Goal: Communication & Community: Answer question/provide support

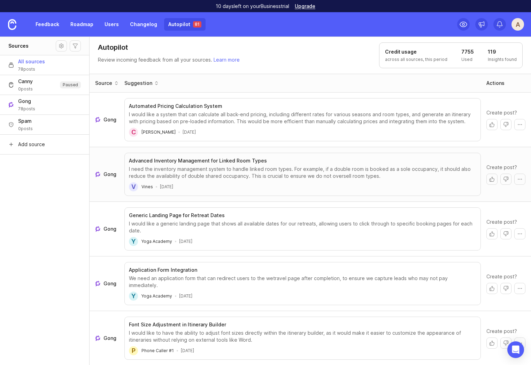
click at [266, 172] on div "I need the inventory management system to handle linked room types. For example…" at bounding box center [302, 173] width 347 height 14
click at [493, 179] on button "Create post" at bounding box center [491, 179] width 11 height 11
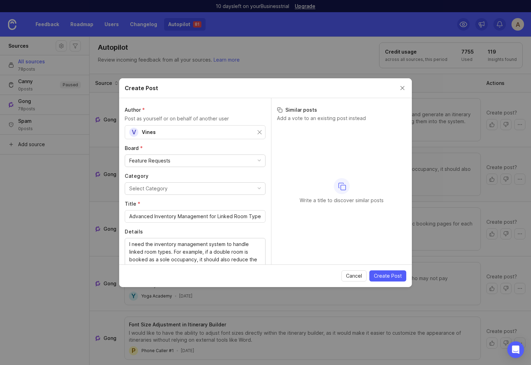
click at [202, 191] on button "Select Category" at bounding box center [195, 189] width 141 height 13
type input "inve"
drag, startPoint x: 179, startPoint y: 218, endPoint x: 184, endPoint y: 218, distance: 4.2
click at [387, 277] on span "Create Post" at bounding box center [388, 276] width 28 height 7
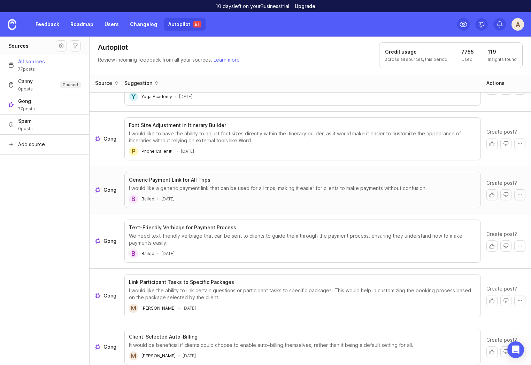
scroll to position [144, 0]
click at [490, 190] on button "Create post" at bounding box center [491, 195] width 11 height 11
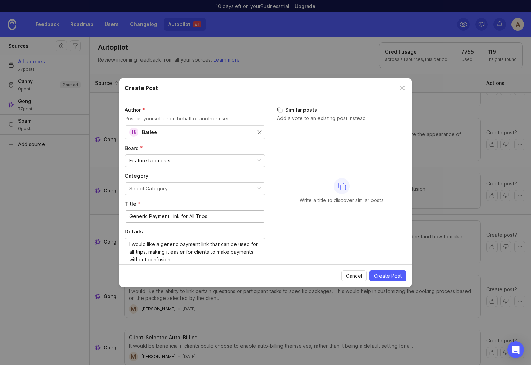
click at [174, 191] on button "Select Category" at bounding box center [195, 189] width 141 height 13
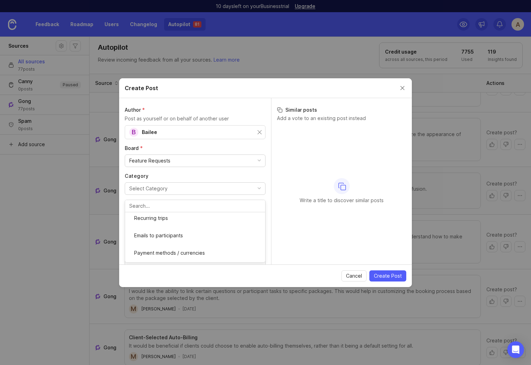
click at [185, 178] on label "Category" at bounding box center [195, 176] width 141 height 7
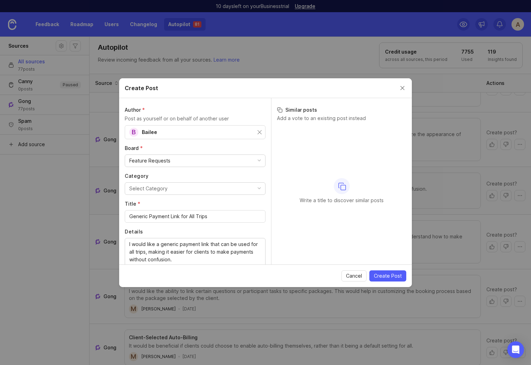
click at [387, 274] on span "Create Post" at bounding box center [388, 276] width 28 height 7
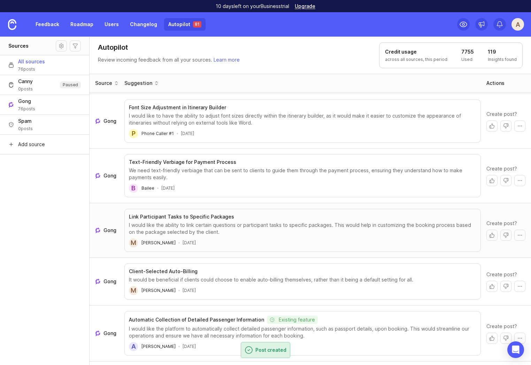
scroll to position [165, 0]
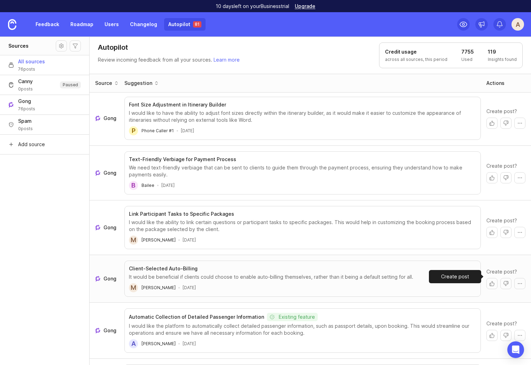
click at [491, 278] on button "Create post" at bounding box center [491, 283] width 11 height 11
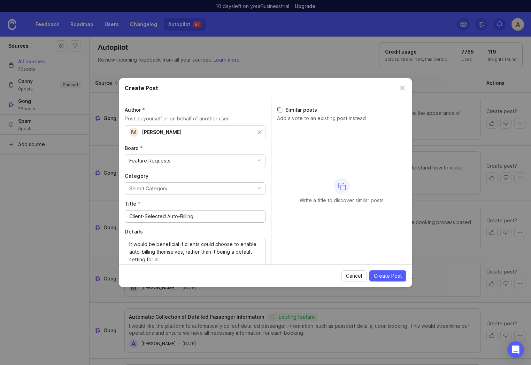
click at [393, 275] on span "Create Post" at bounding box center [388, 276] width 28 height 7
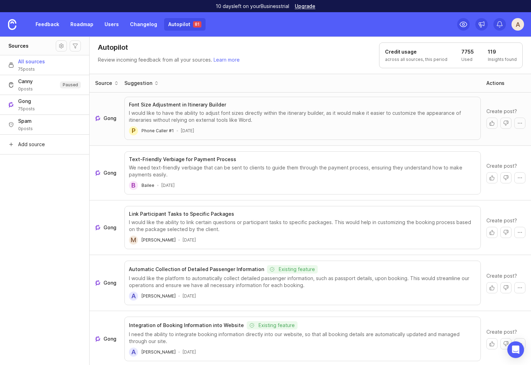
click at [45, 253] on aside "Sources All sources 75 posts Canny 0 posts Paused Gong 75 posts Spam 0 posts Ad…" at bounding box center [45, 201] width 90 height 329
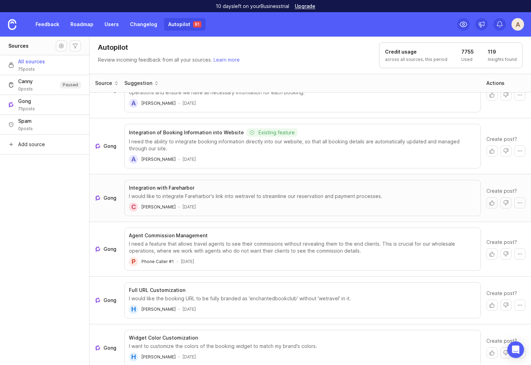
scroll to position [358, 0]
click at [521, 146] on button "More actions" at bounding box center [519, 151] width 11 height 11
click at [519, 146] on button "More actions" at bounding box center [519, 151] width 11 height 11
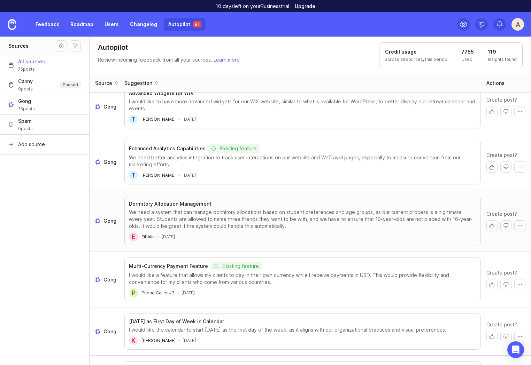
scroll to position [1581, 0]
click at [104, 273] on div "Gong" at bounding box center [106, 279] width 29 height 13
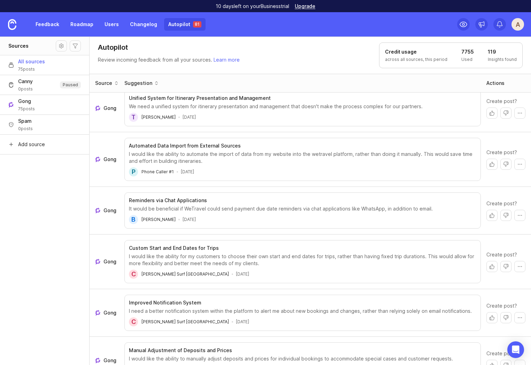
scroll to position [1886, 0]
